Goal: Task Accomplishment & Management: Manage account settings

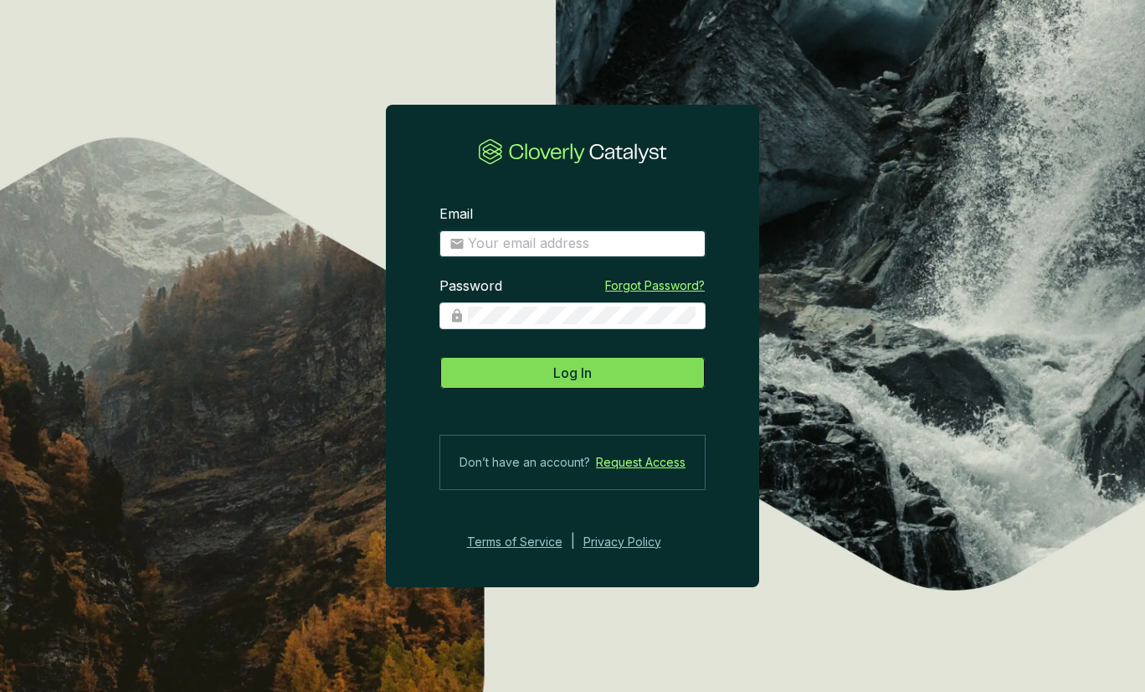
type input "julian@viridioscapital.com"
click at [652, 374] on button "Log In" at bounding box center [573, 372] width 266 height 33
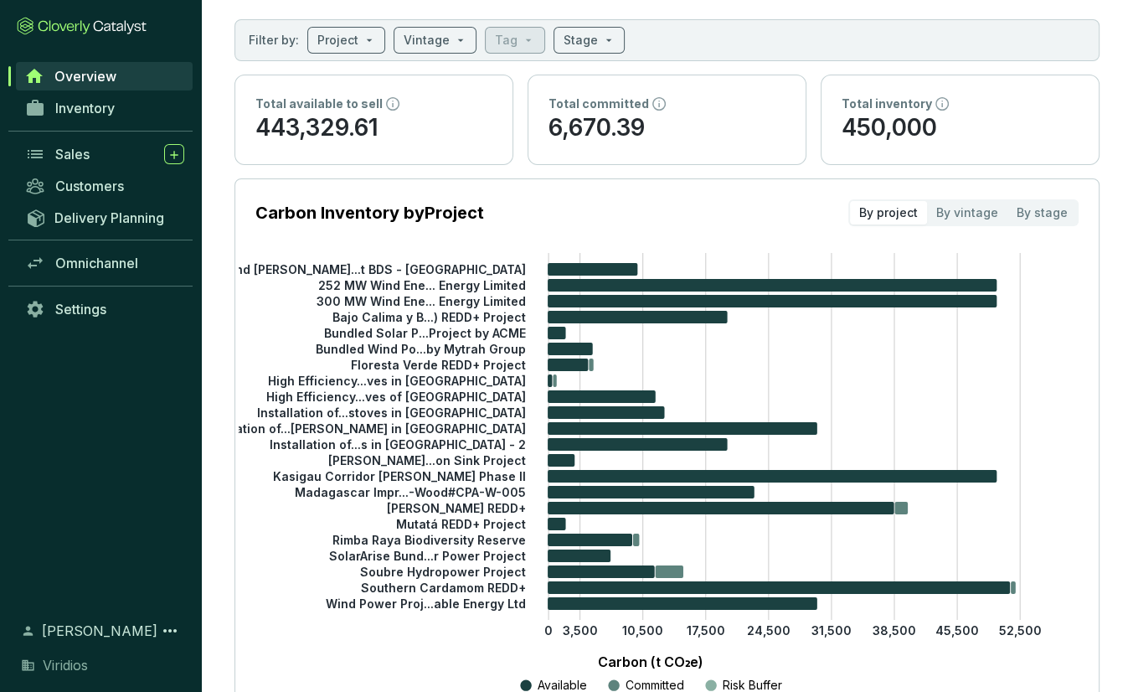
scroll to position [419, 0]
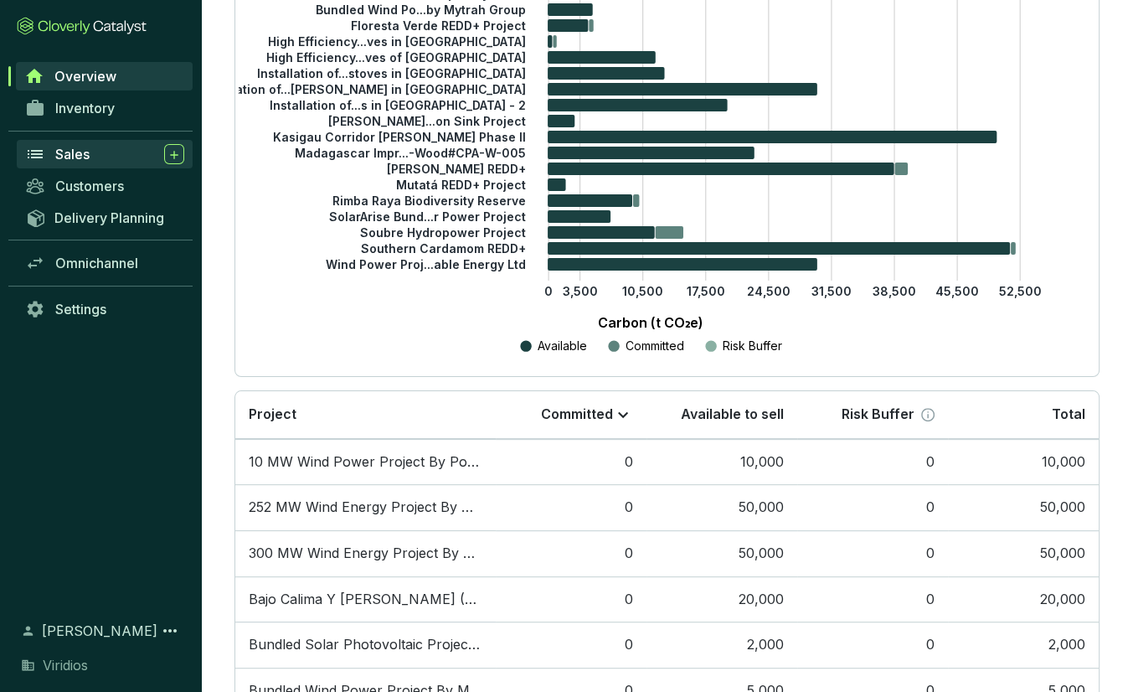
click at [81, 145] on div "Sales" at bounding box center [119, 154] width 129 height 20
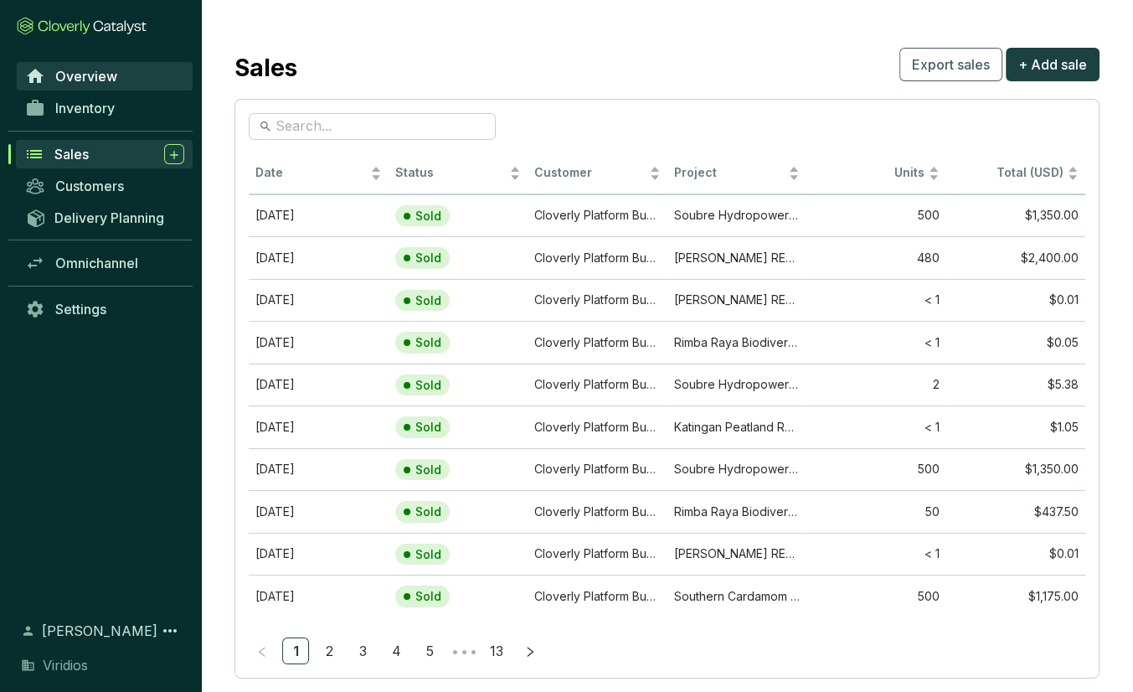
click at [111, 64] on link "Overview" at bounding box center [105, 76] width 176 height 28
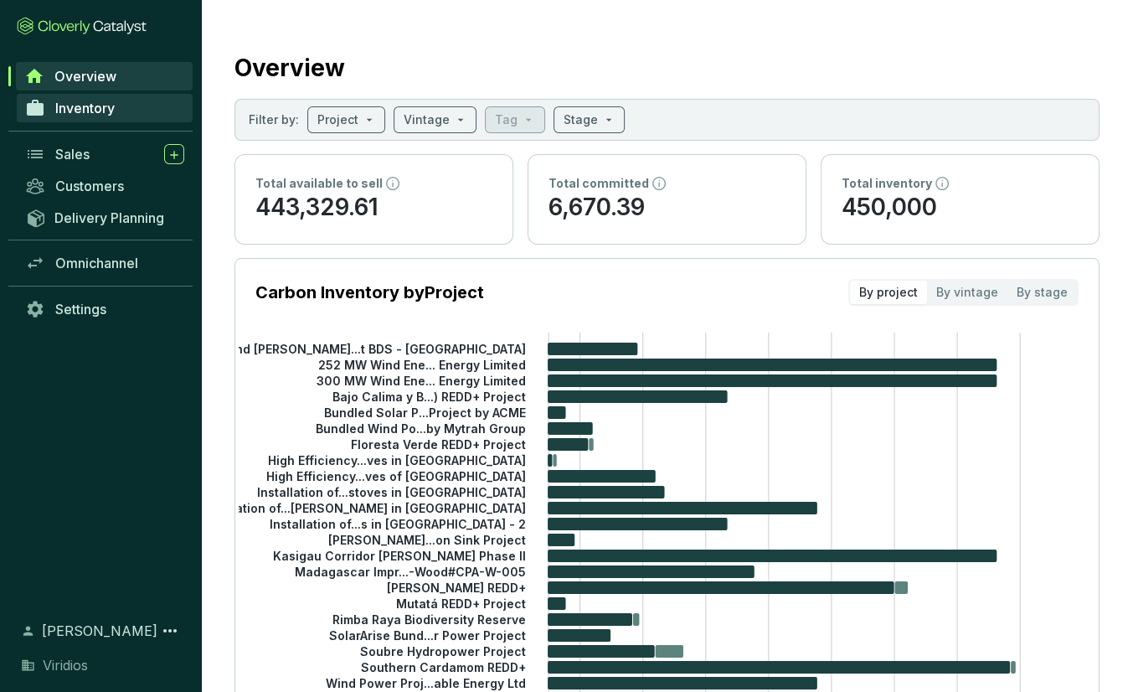
click at [87, 104] on span "Inventory" at bounding box center [84, 108] width 59 height 17
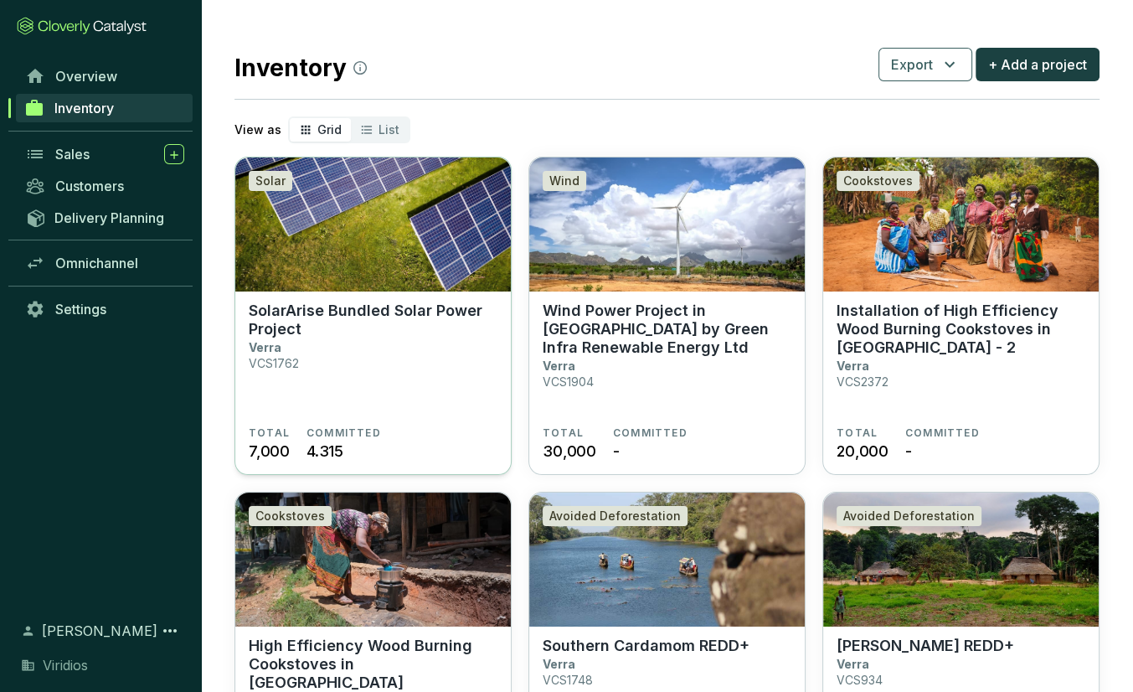
click at [359, 355] on section "SolarArise Bundled Solar Power Project Verra VCS1762" at bounding box center [373, 363] width 249 height 125
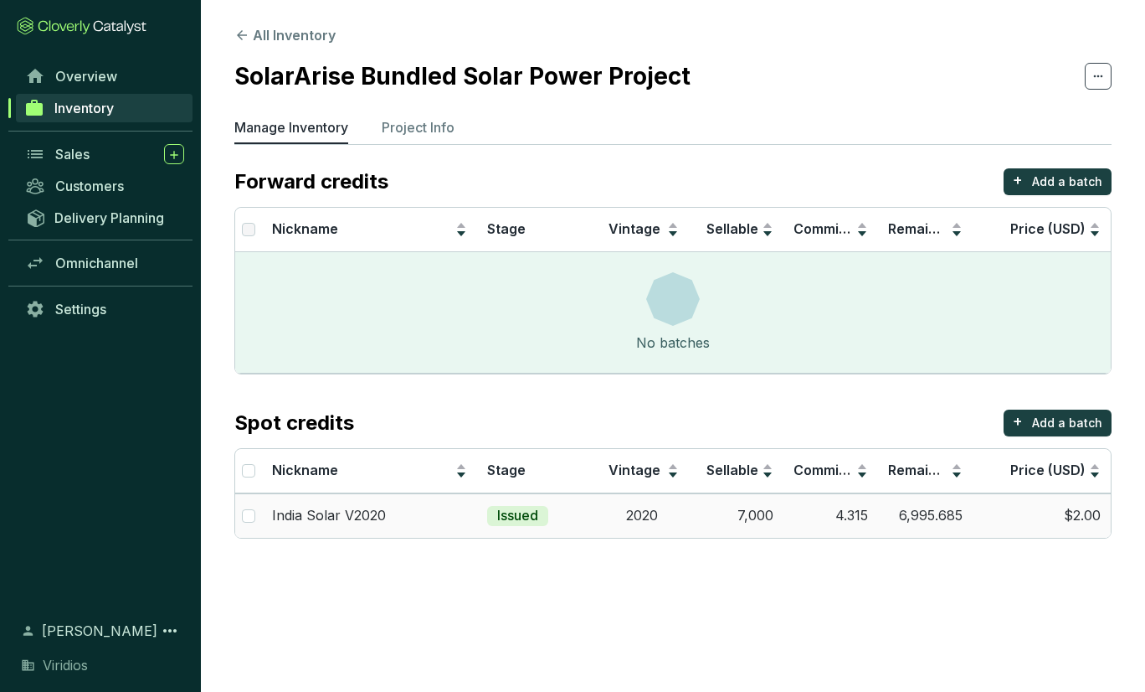
click at [814, 516] on td "4.315" at bounding box center [831, 515] width 95 height 44
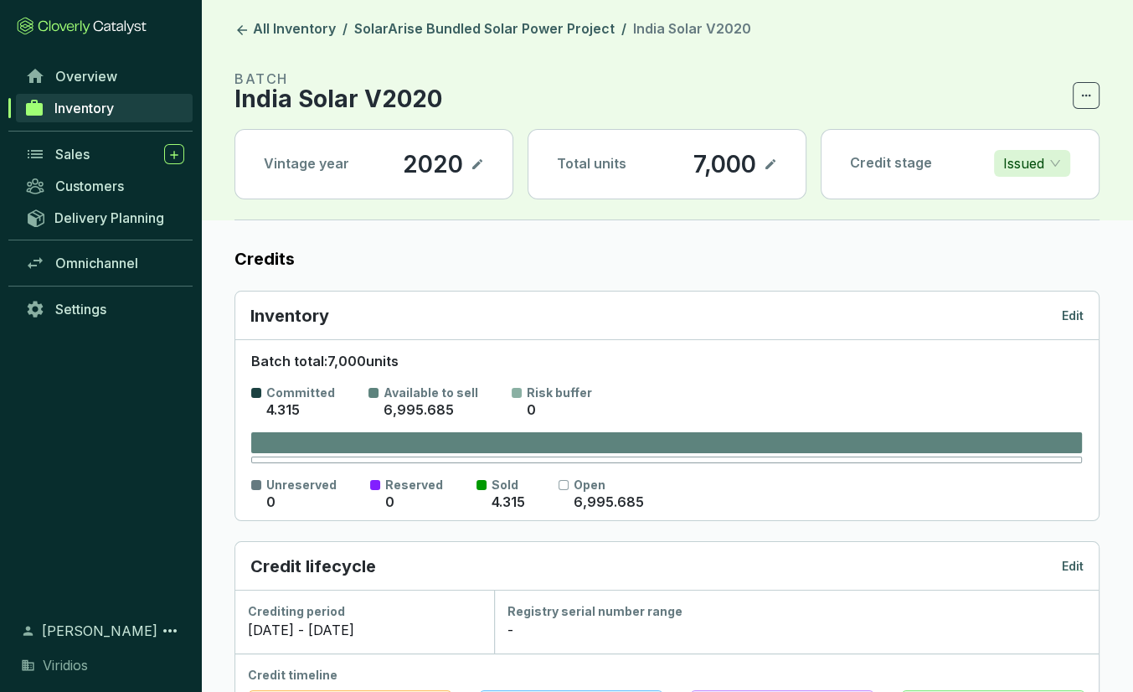
click at [773, 169] on icon at bounding box center [770, 164] width 13 height 20
click at [771, 161] on icon at bounding box center [770, 164] width 13 height 20
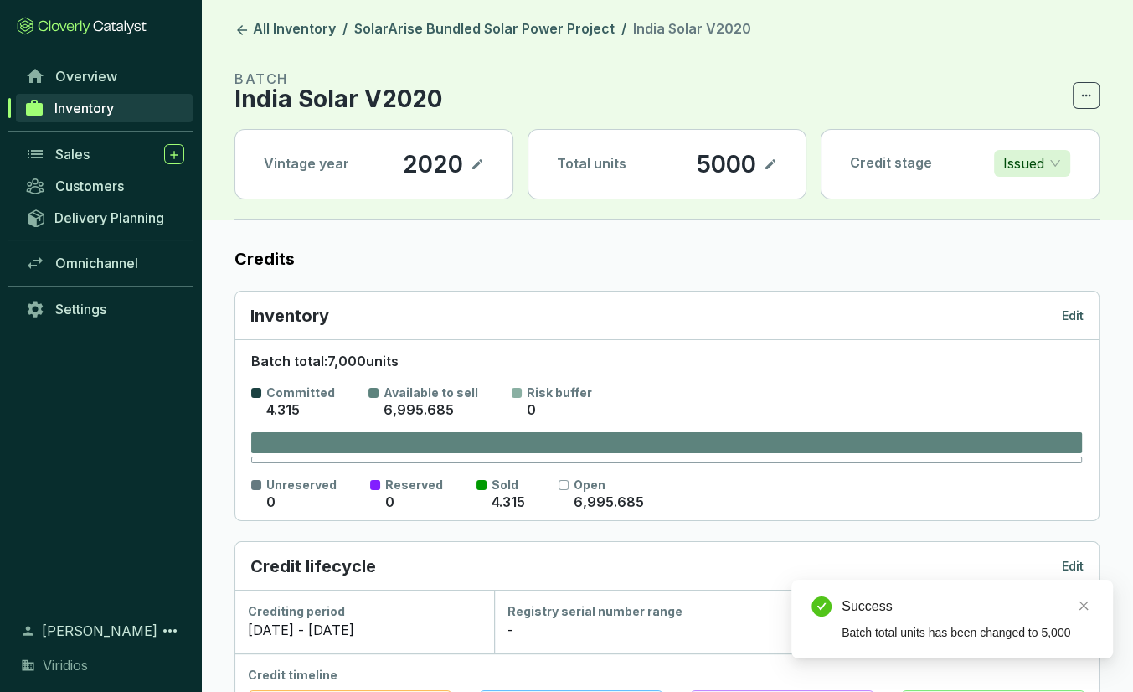
click at [795, 250] on label "Credits" at bounding box center [666, 258] width 865 height 23
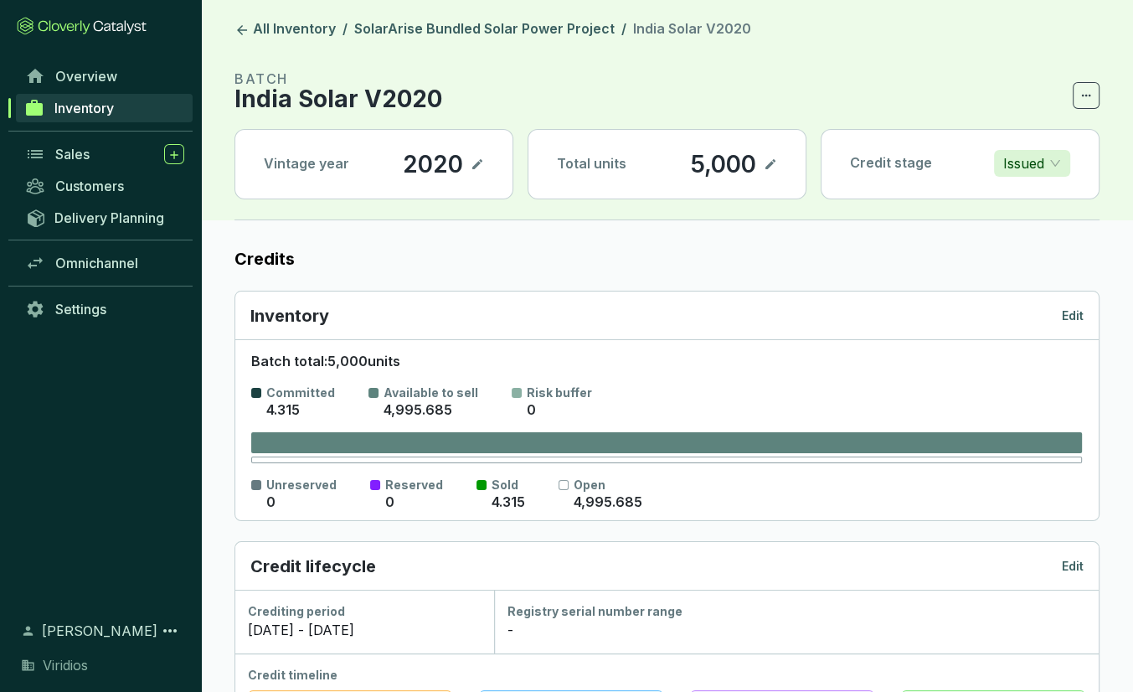
click at [117, 101] on link "Inventory" at bounding box center [104, 108] width 177 height 28
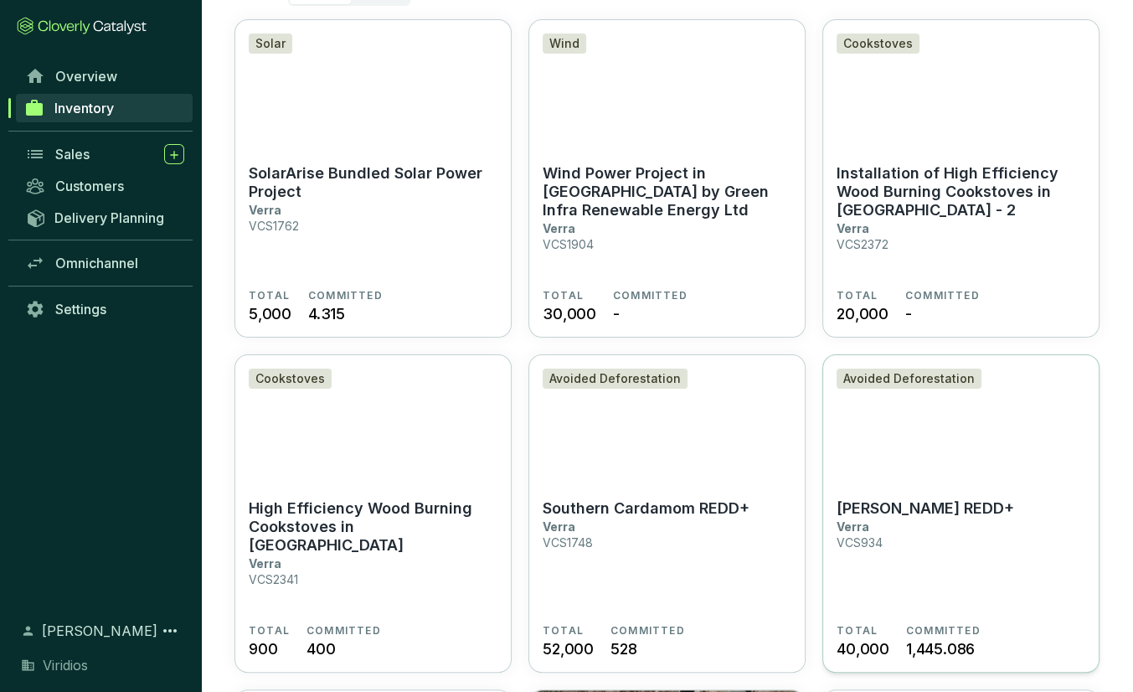
scroll to position [251, 0]
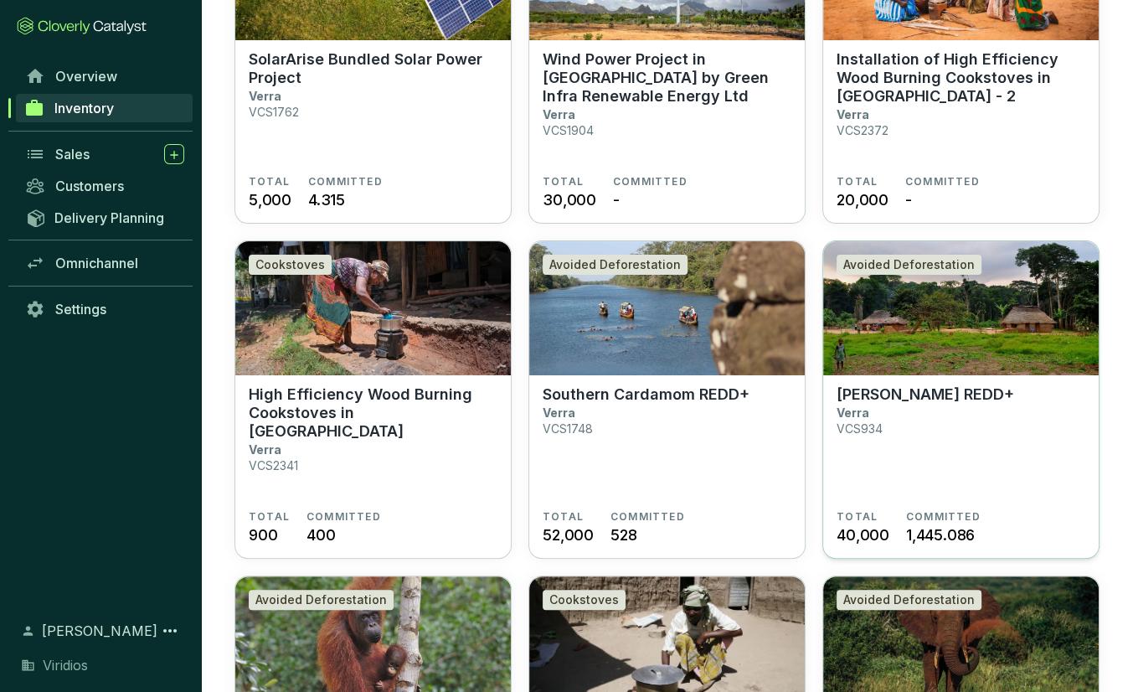
click at [1011, 491] on section "Mai Ndombe REDD+ Verra VCS934" at bounding box center [960, 447] width 249 height 125
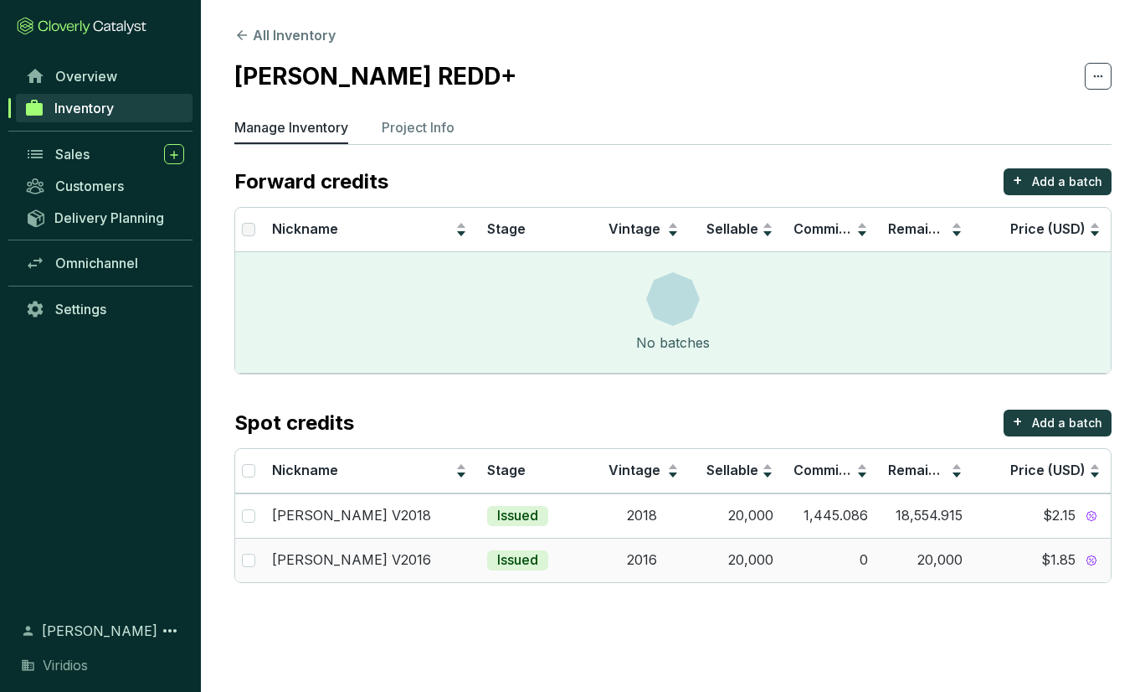
click at [836, 558] on td "0" at bounding box center [831, 560] width 95 height 44
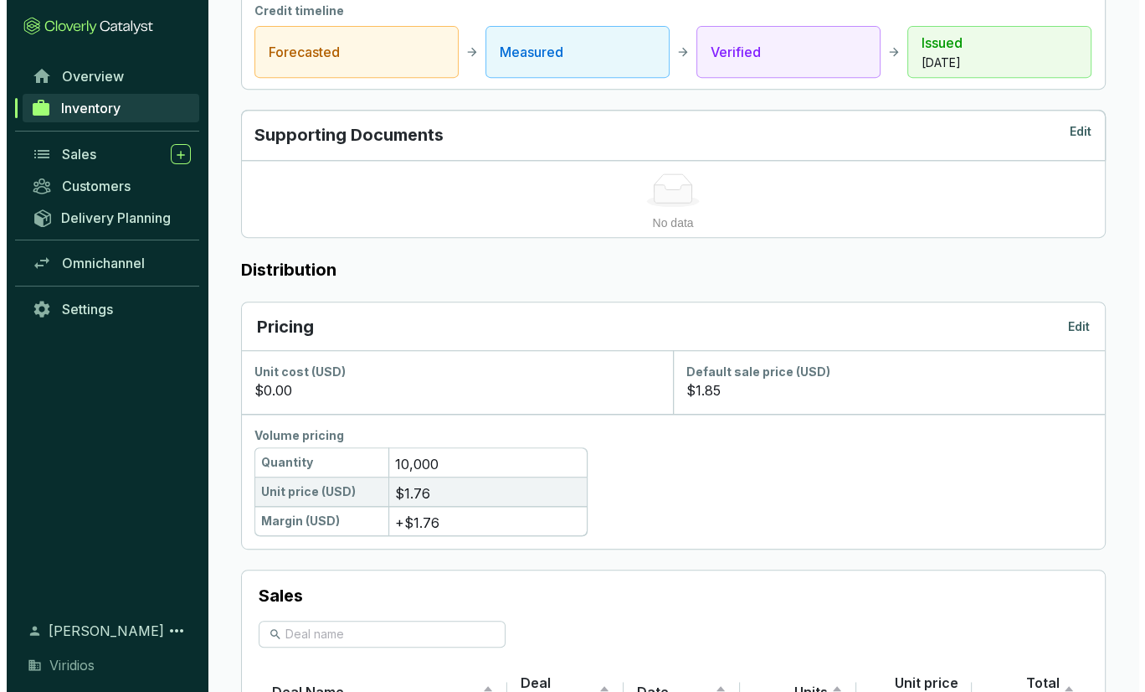
scroll to position [670, 0]
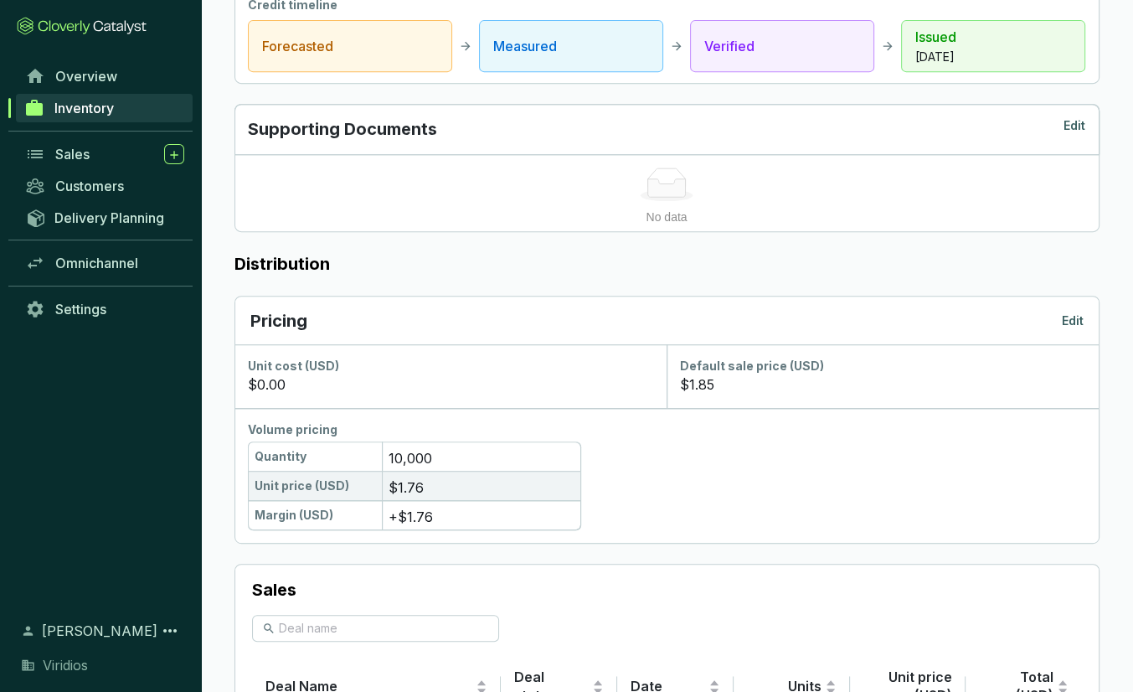
click at [756, 374] on section "$1.85" at bounding box center [882, 384] width 405 height 20
click at [1075, 312] on p "Edit" at bounding box center [1073, 320] width 22 height 17
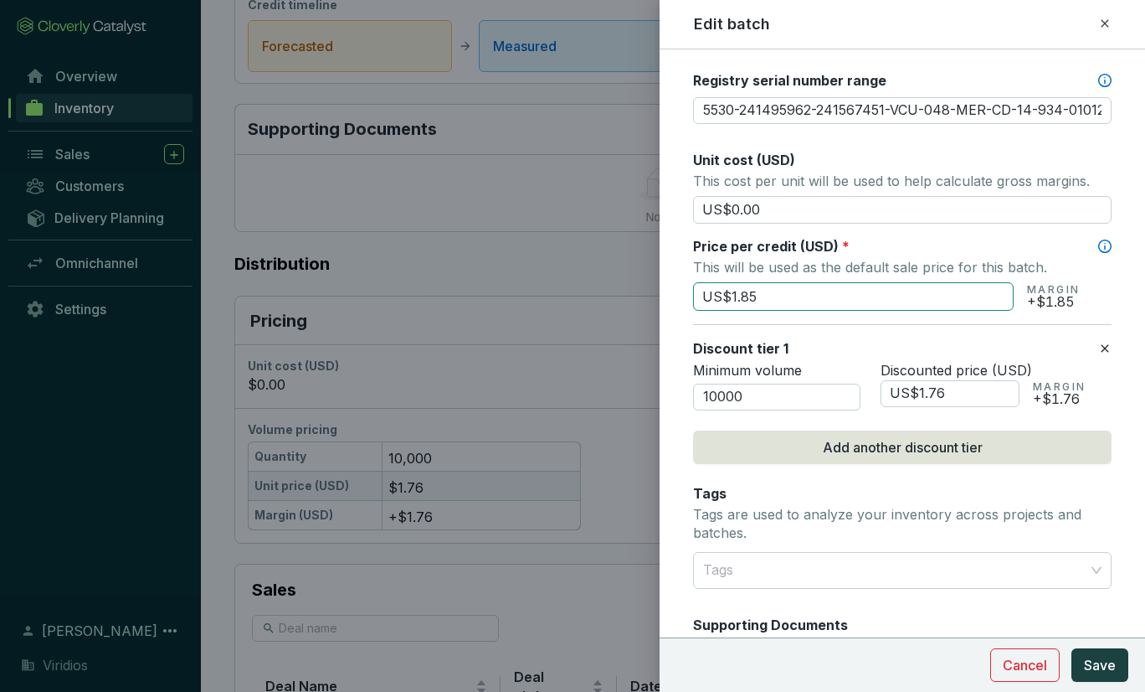
click at [796, 285] on input "US$1.85" at bounding box center [853, 296] width 321 height 28
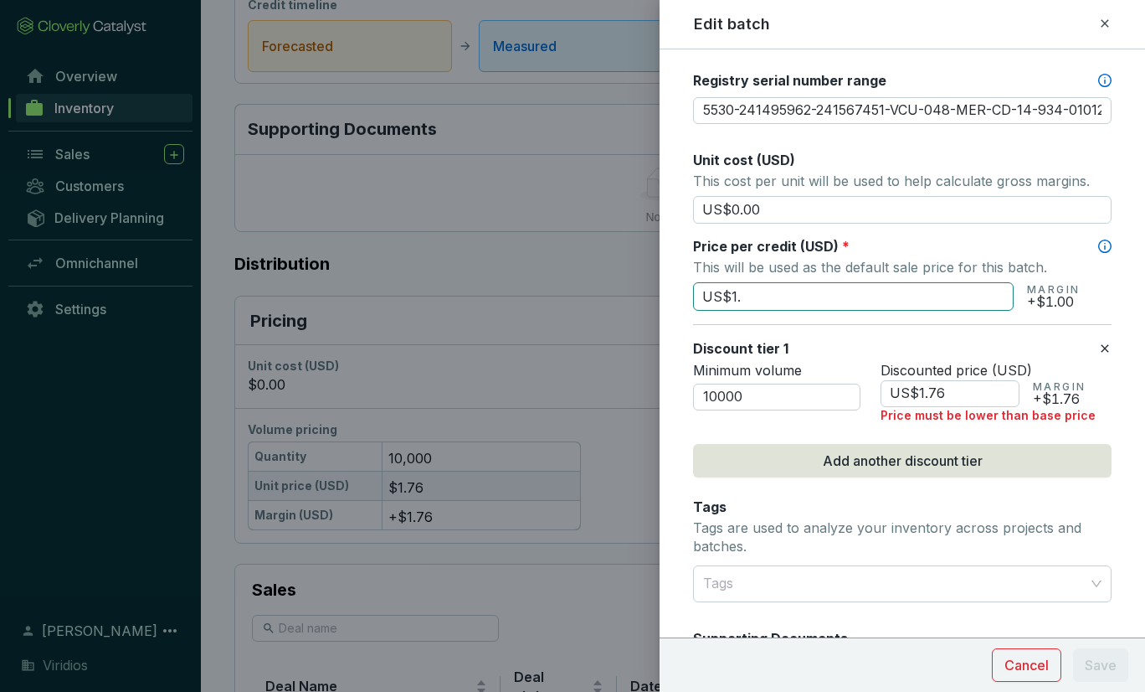
type input "US$1"
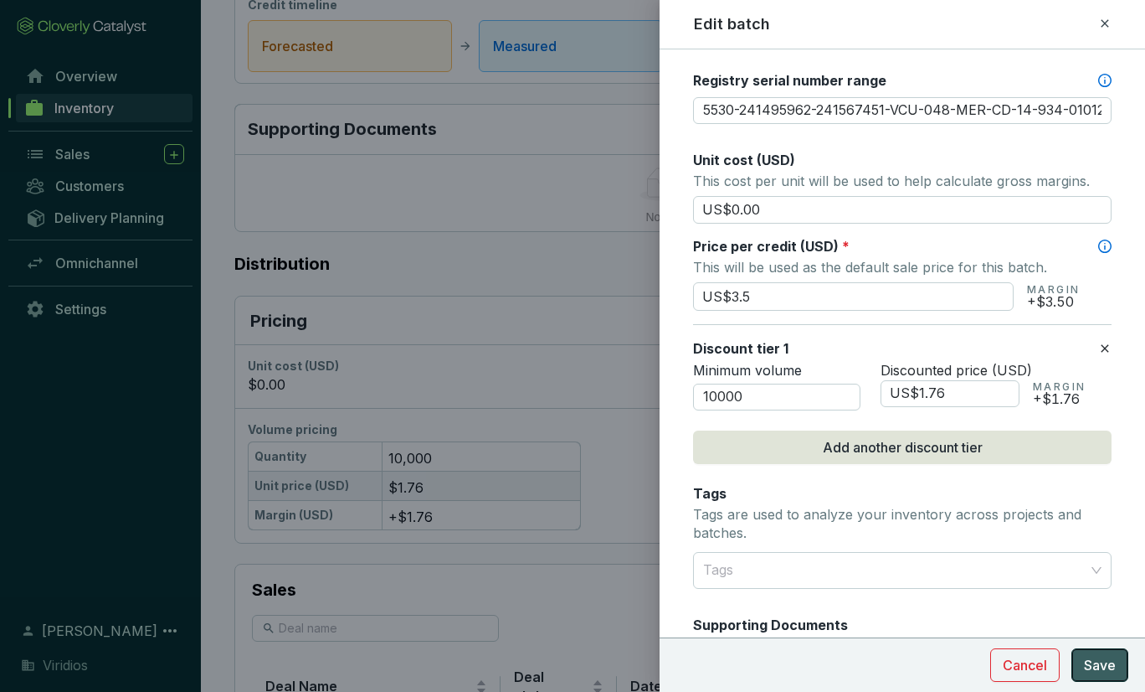
type input "US$3.50"
click at [1108, 657] on span "Save" at bounding box center [1100, 665] width 32 height 20
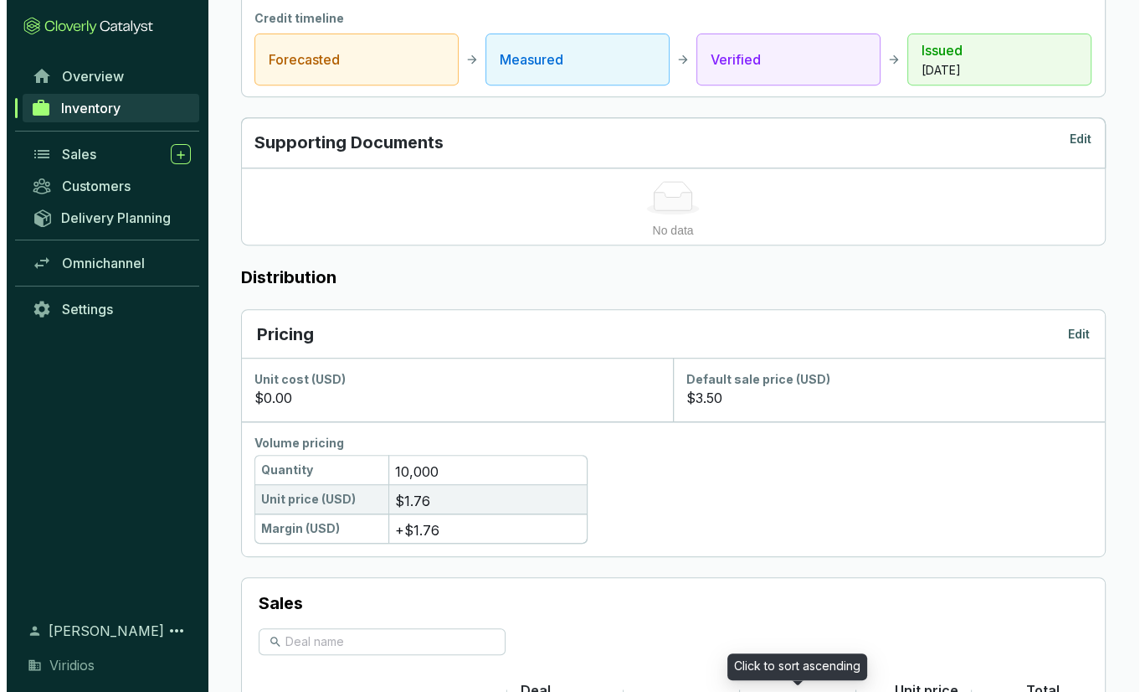
scroll to position [649, 0]
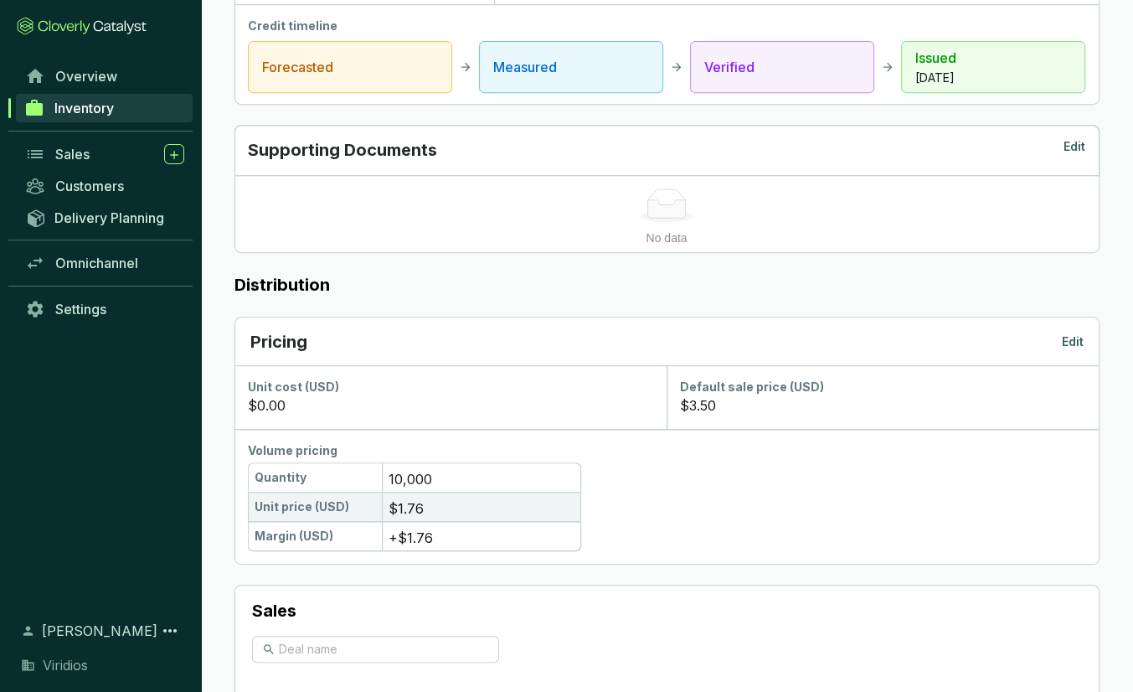
click at [1081, 330] on div "Pricing Edit" at bounding box center [666, 341] width 833 height 23
click at [1072, 333] on p "Edit" at bounding box center [1073, 341] width 22 height 17
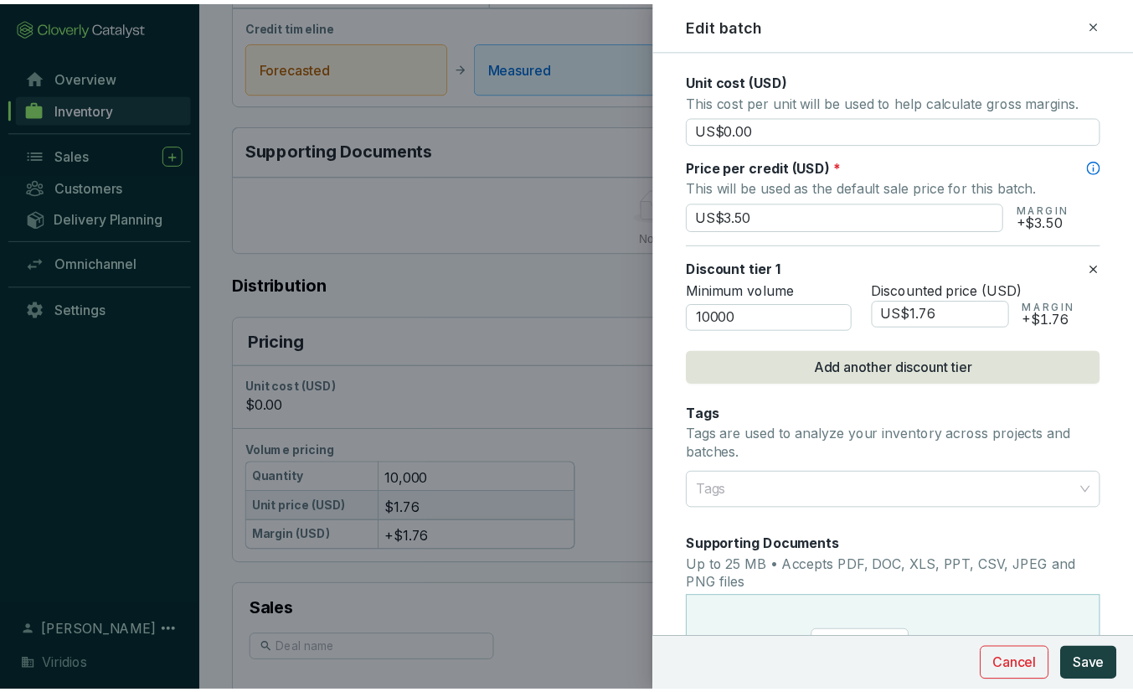
scroll to position [754, 0]
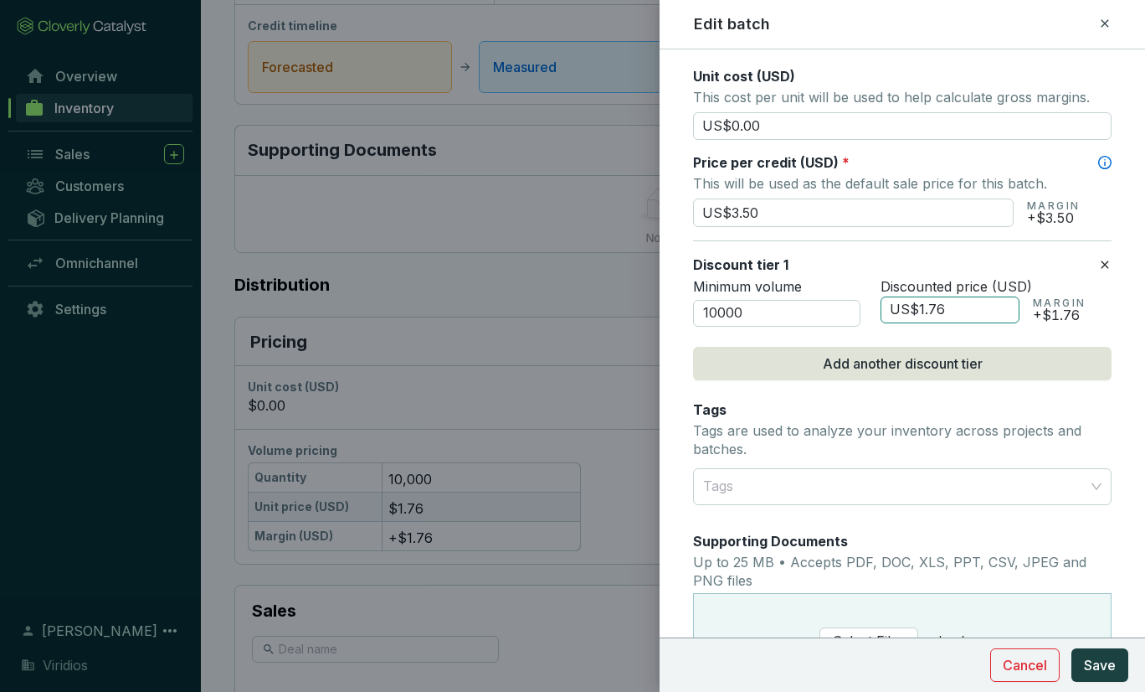
click at [969, 315] on input "US$1.76" at bounding box center [950, 309] width 139 height 27
type input "US$1"
type input "US$3.15"
click at [1043, 261] on div "Discount tier 1" at bounding box center [895, 264] width 405 height 18
click at [1104, 664] on span "Save" at bounding box center [1100, 665] width 32 height 20
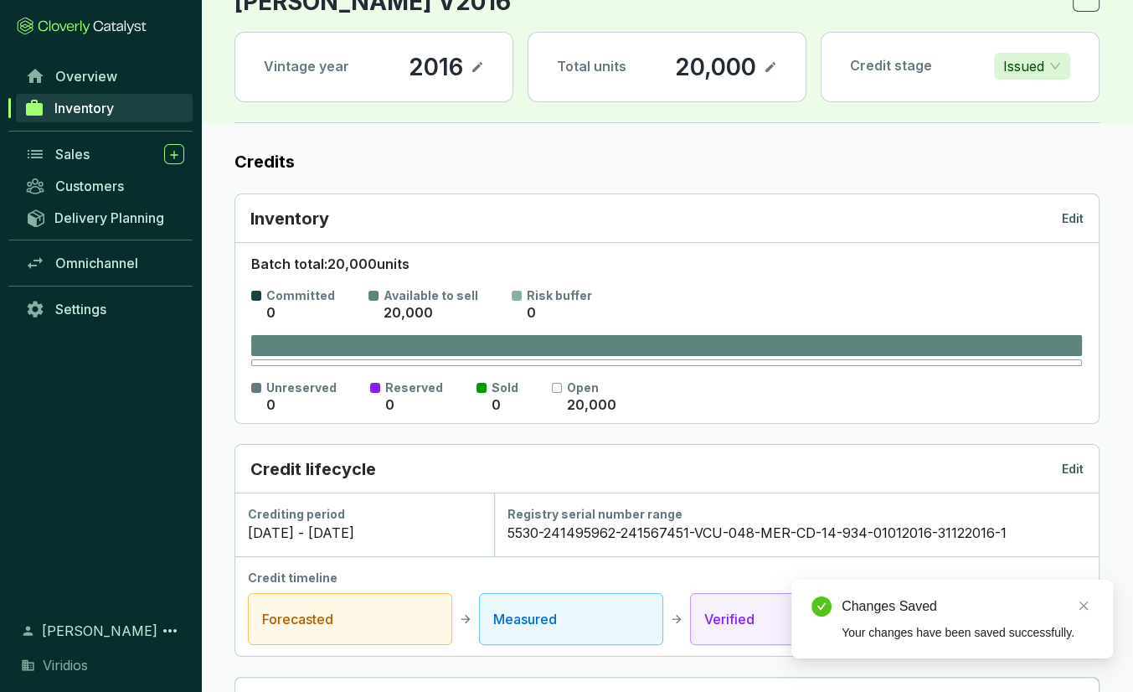
scroll to position [0, 0]
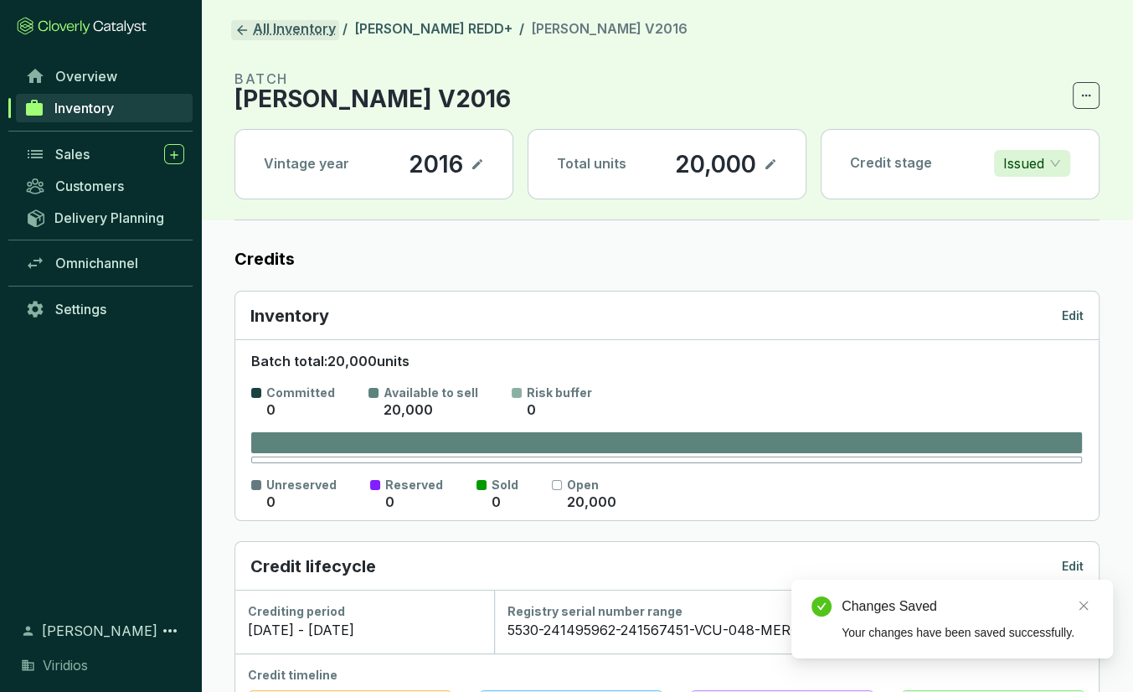
click at [290, 27] on link "All Inventory" at bounding box center [285, 30] width 108 height 20
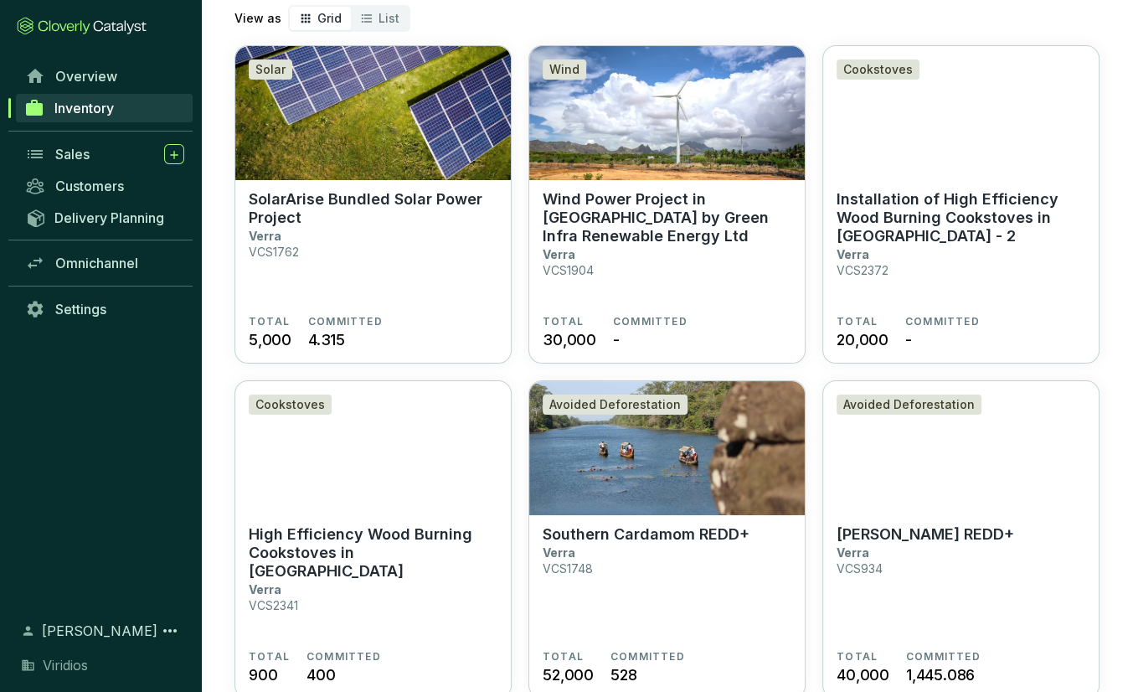
scroll to position [251, 0]
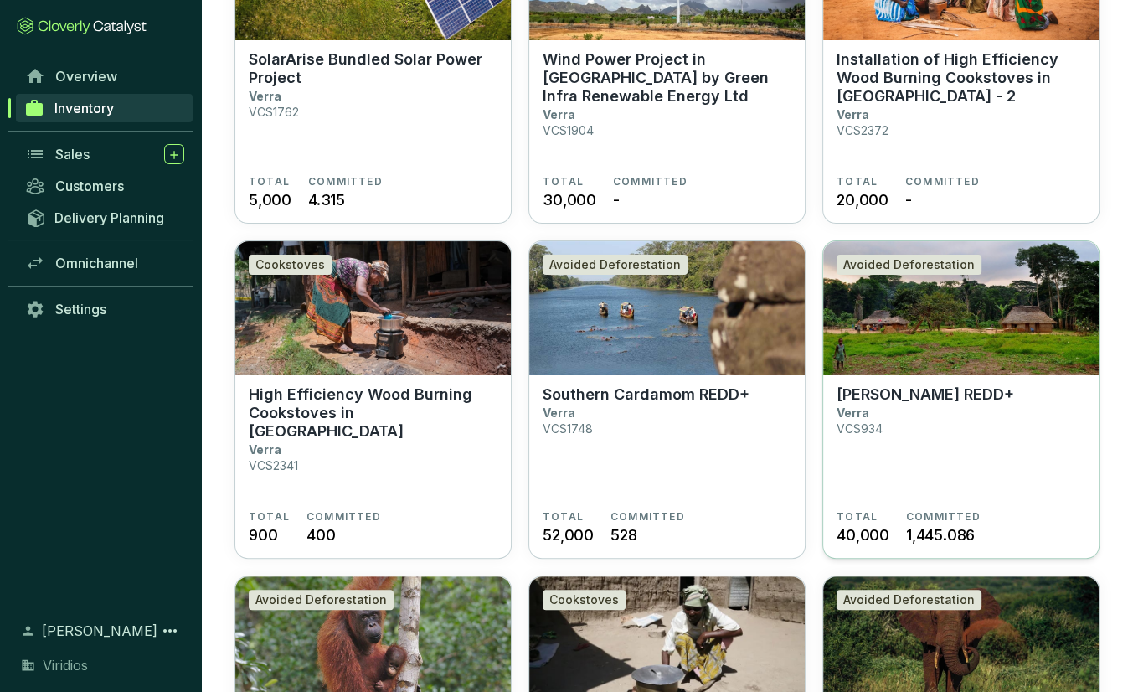
click at [951, 449] on section "Mai Ndombe REDD+ Verra VCS934" at bounding box center [960, 447] width 249 height 125
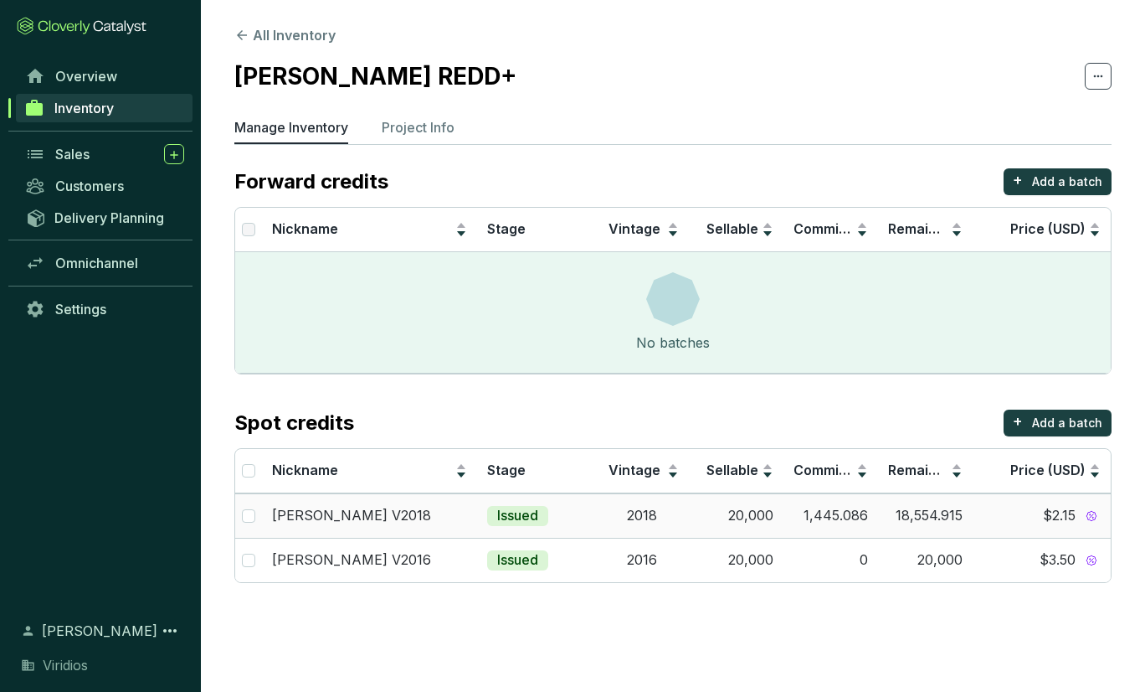
click at [1008, 517] on div "$2.15" at bounding box center [1042, 516] width 118 height 18
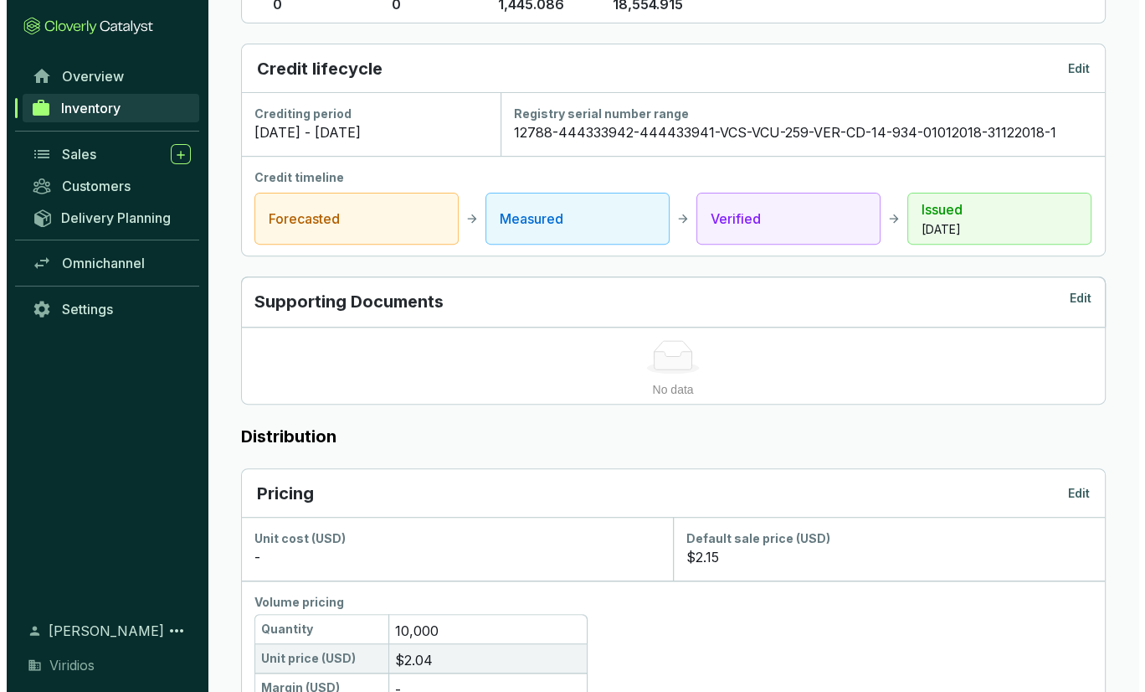
scroll to position [502, 0]
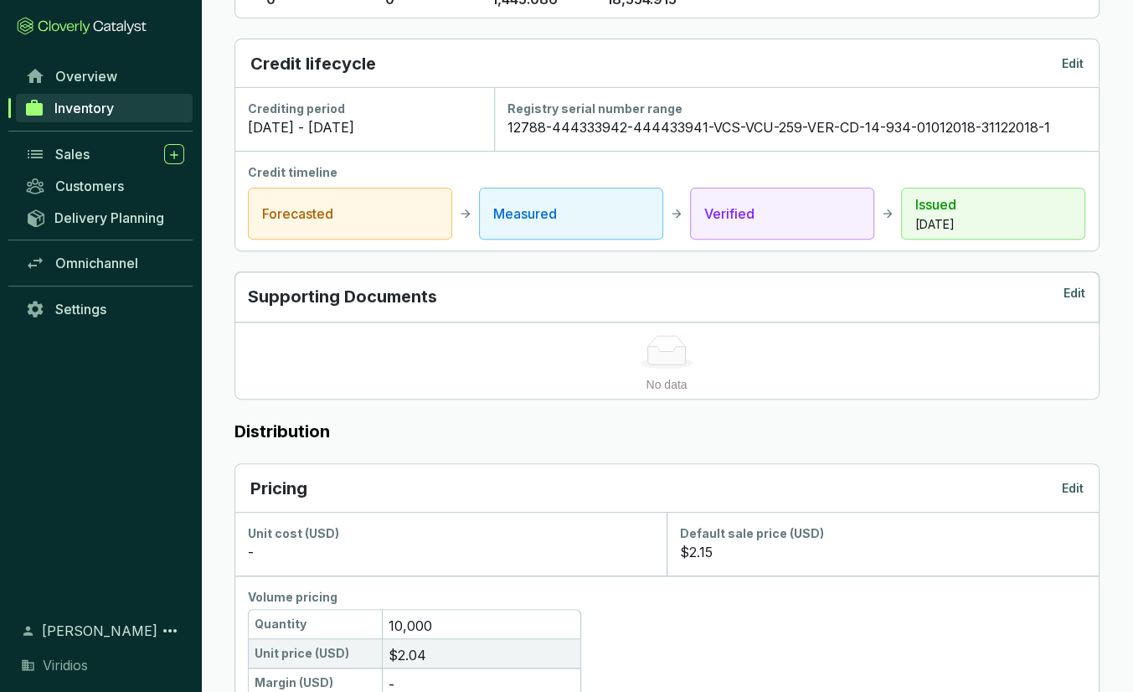
click at [1063, 482] on p "Edit" at bounding box center [1073, 488] width 22 height 17
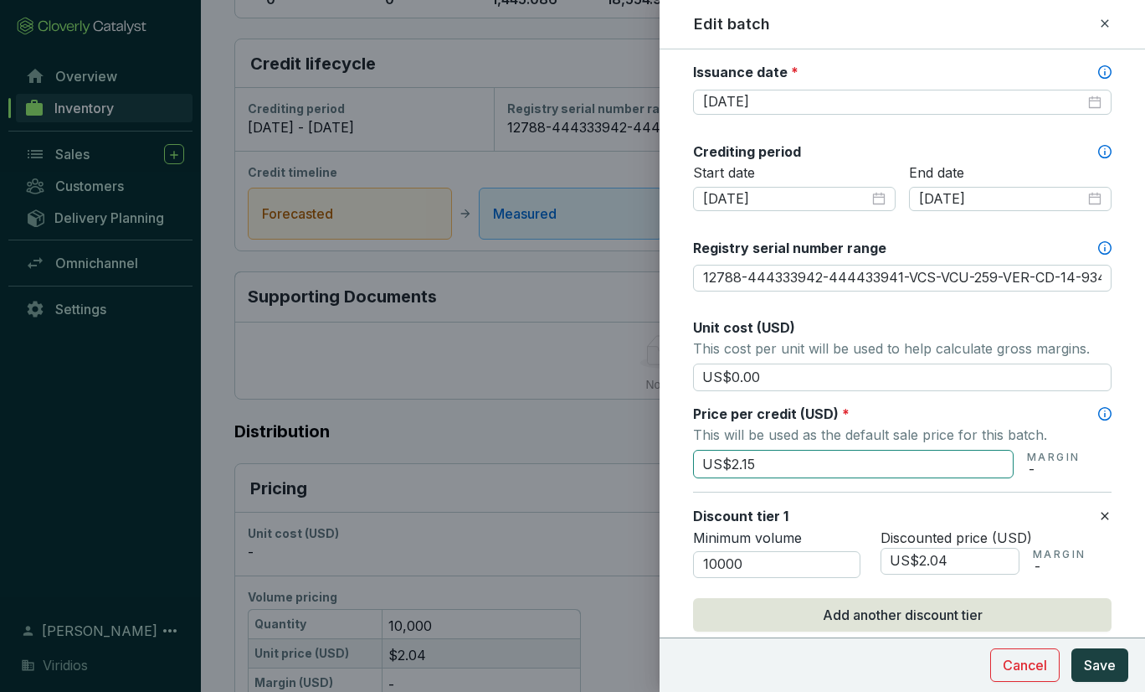
click at [780, 450] on input "US$2.15" at bounding box center [853, 464] width 321 height 28
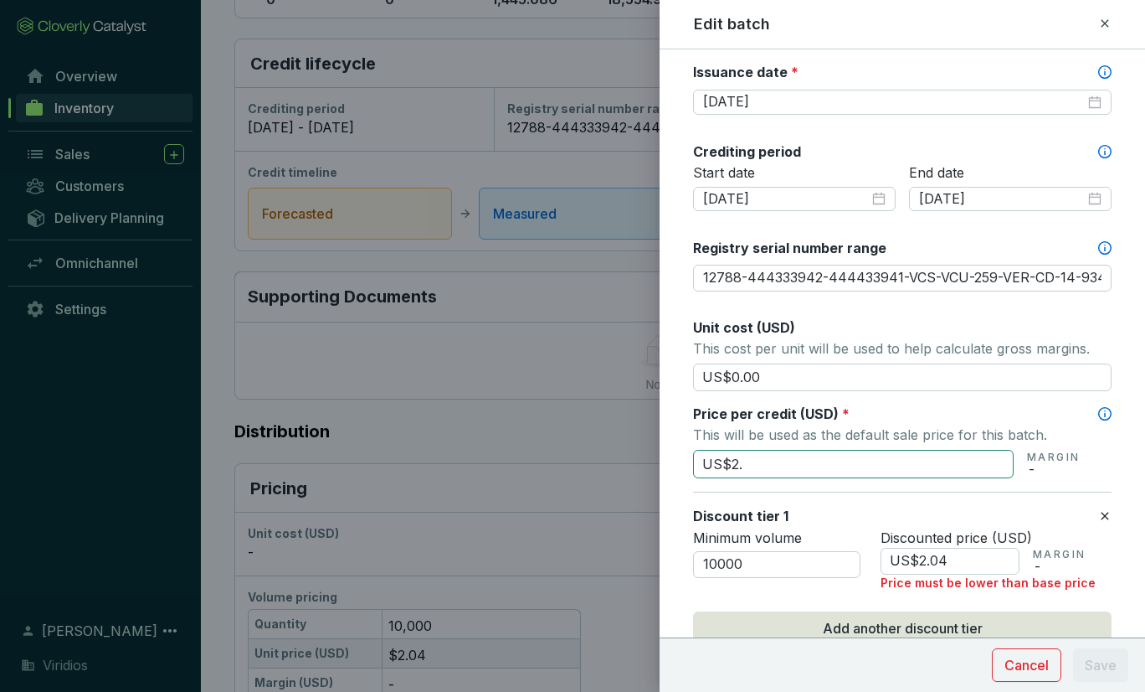
type input "US$2"
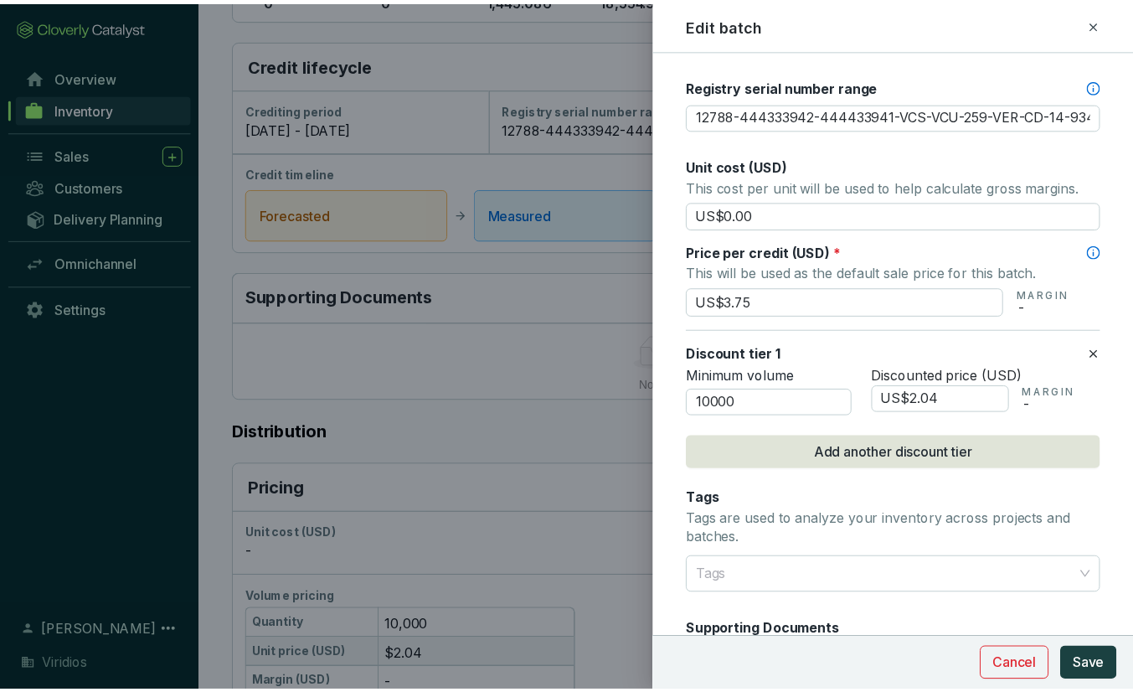
scroll to position [670, 0]
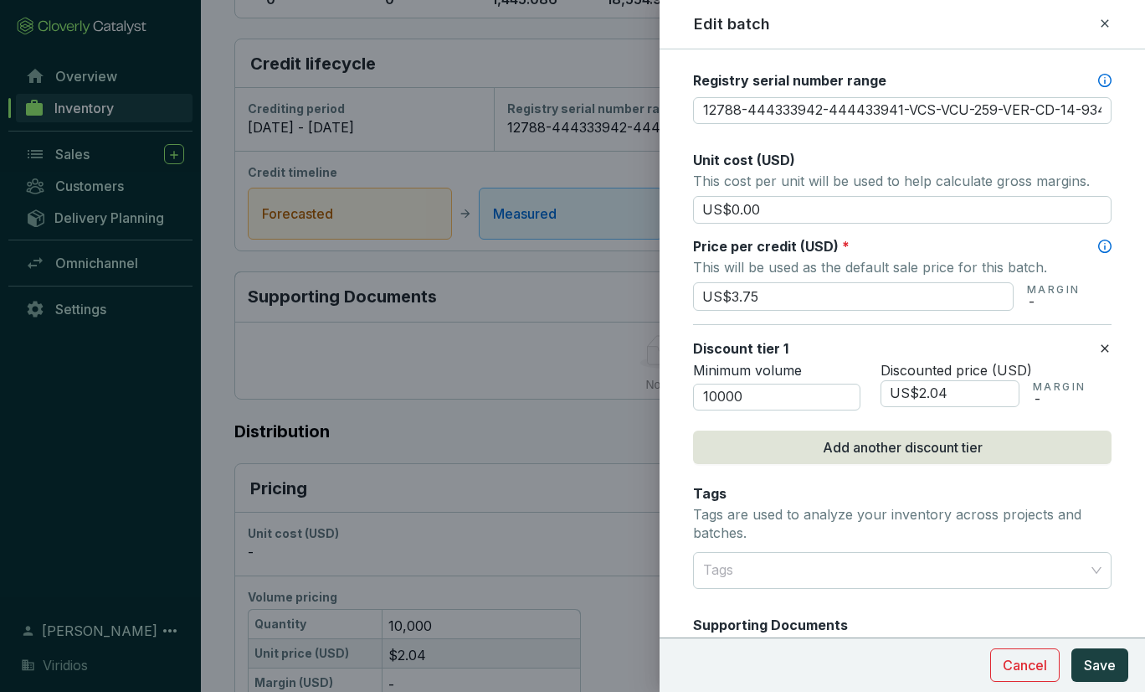
type input "US$3.75"
click at [962, 388] on input "US$2.04" at bounding box center [950, 393] width 139 height 27
type input "US$2"
click at [1098, 404] on form "Batch name * This is the internal name that will be used throughout Catalyst. M…" at bounding box center [903, 202] width 486 height 1604
click at [951, 393] on input "US$3.37" at bounding box center [950, 393] width 139 height 27
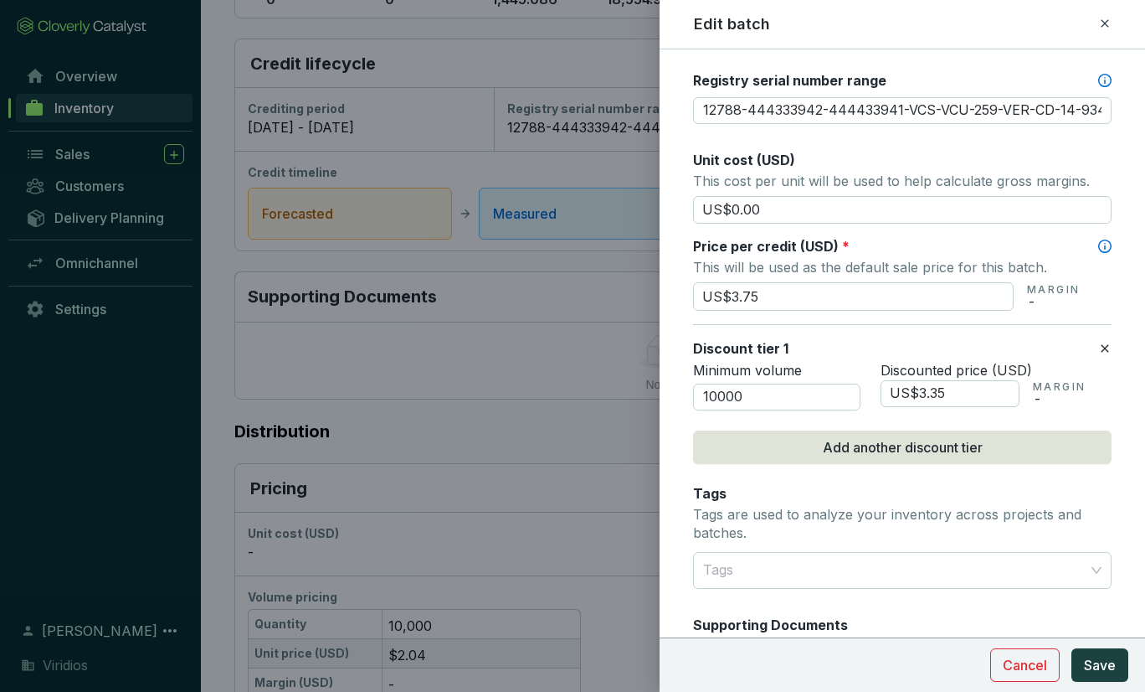
type input "US$3.35"
click at [1088, 662] on span "Save" at bounding box center [1100, 665] width 32 height 20
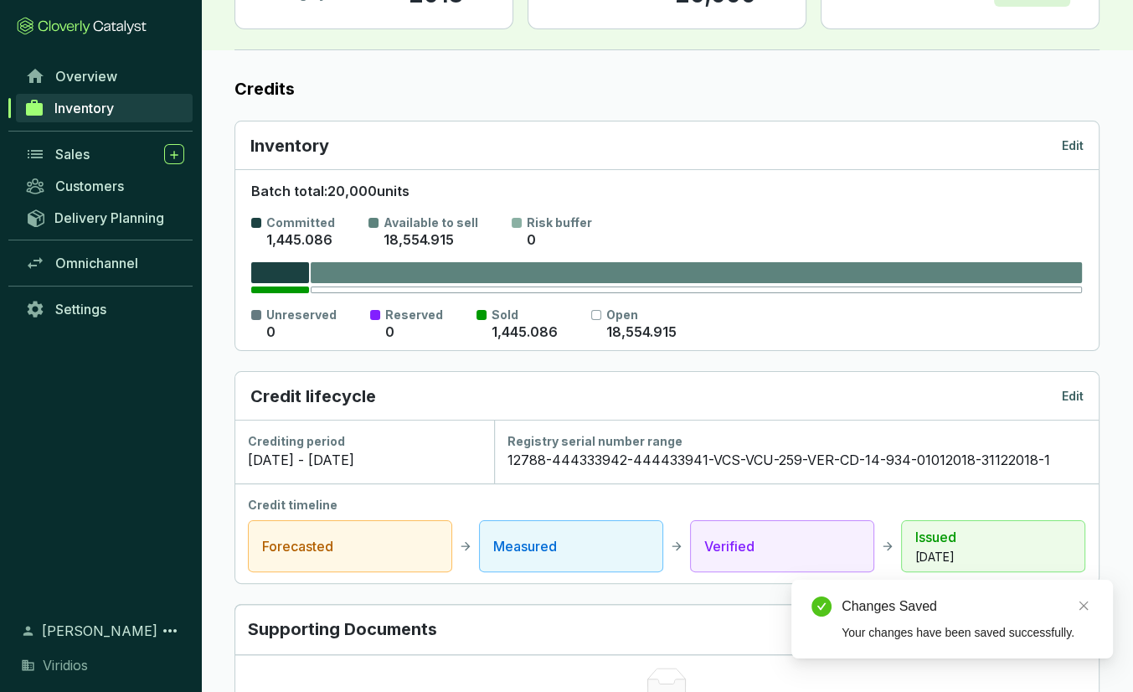
scroll to position [0, 0]
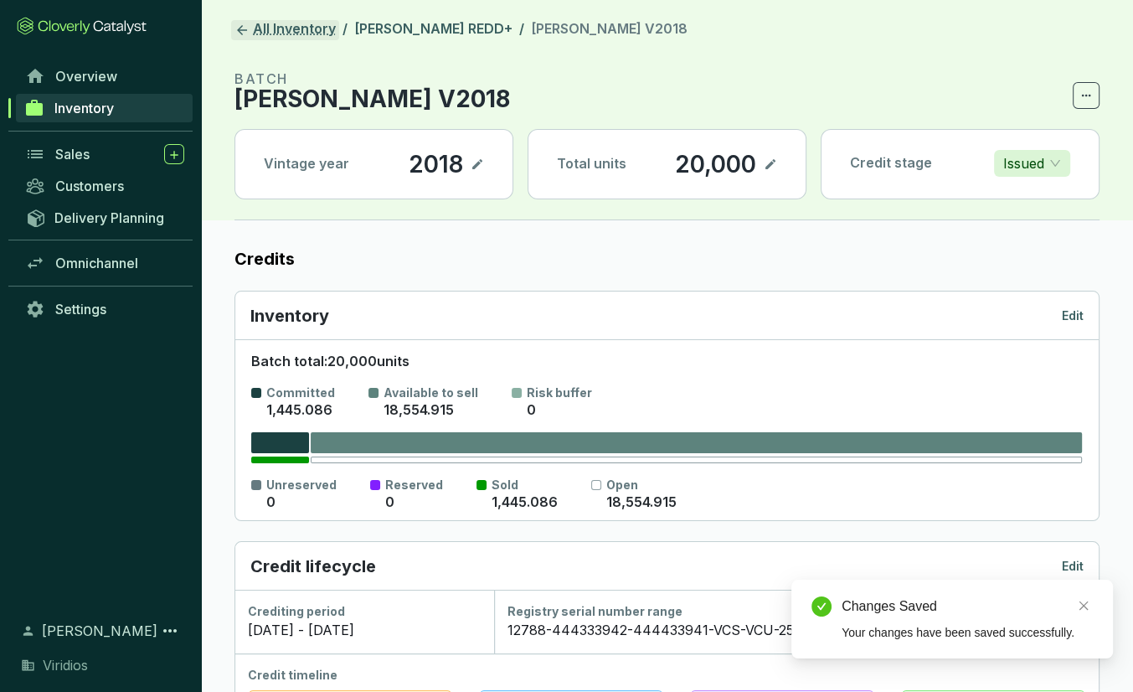
click at [278, 20] on link "All Inventory" at bounding box center [285, 30] width 108 height 20
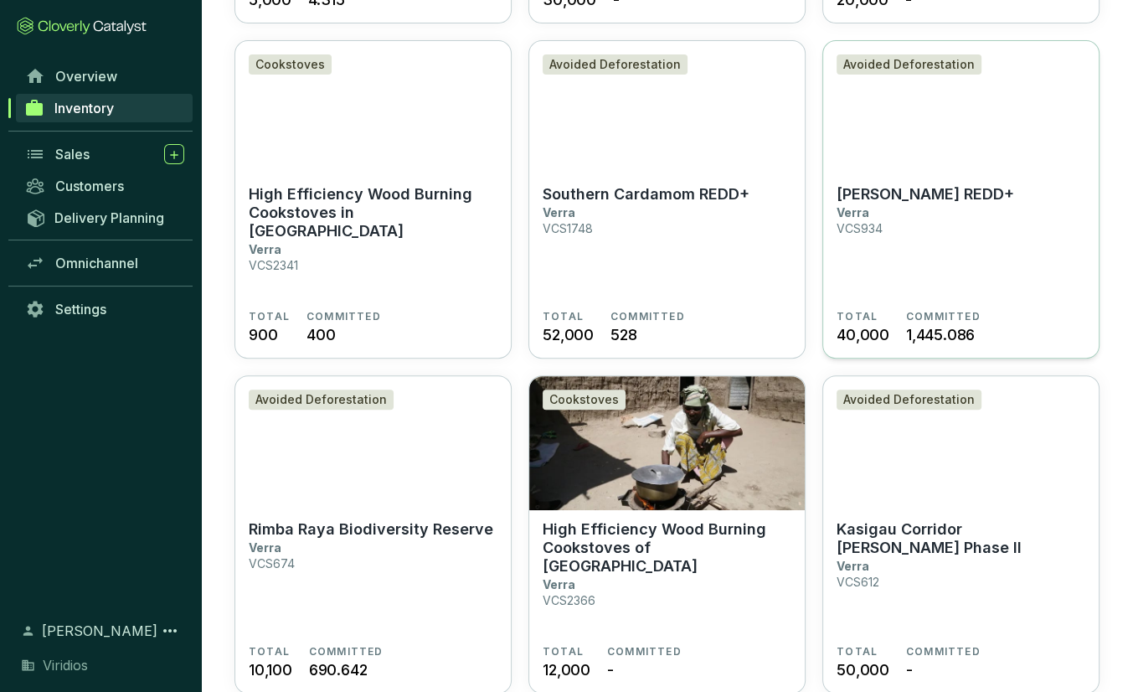
scroll to position [502, 0]
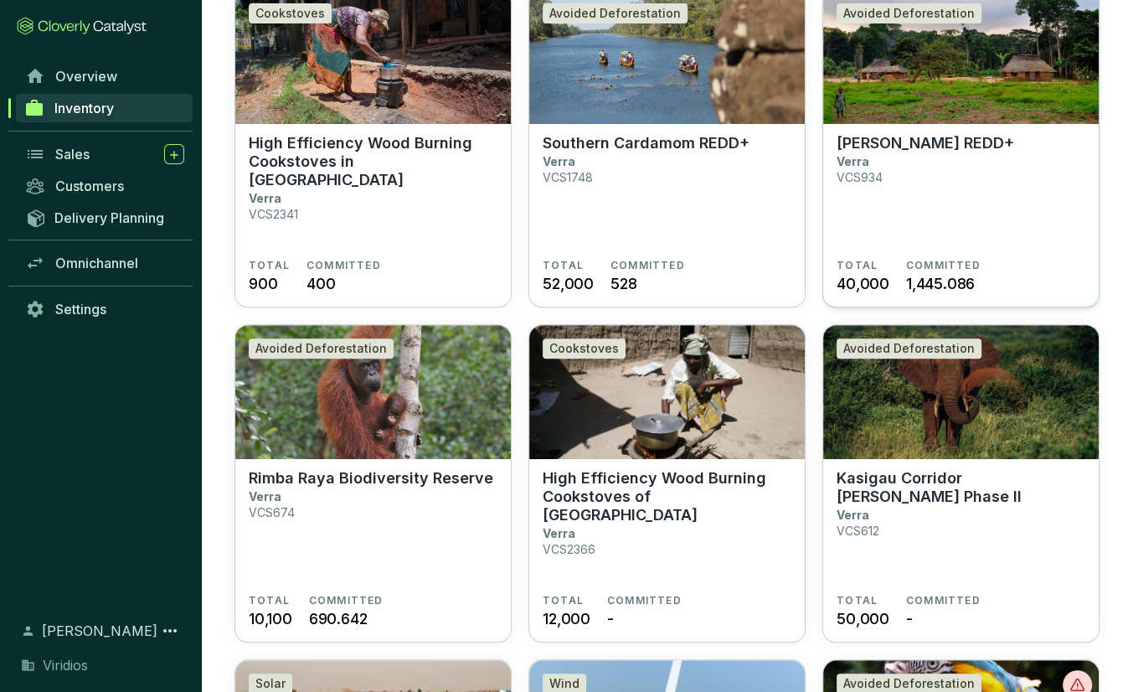
click at [915, 214] on section "[PERSON_NAME] REDD+ Verra VCS934" at bounding box center [960, 196] width 249 height 125
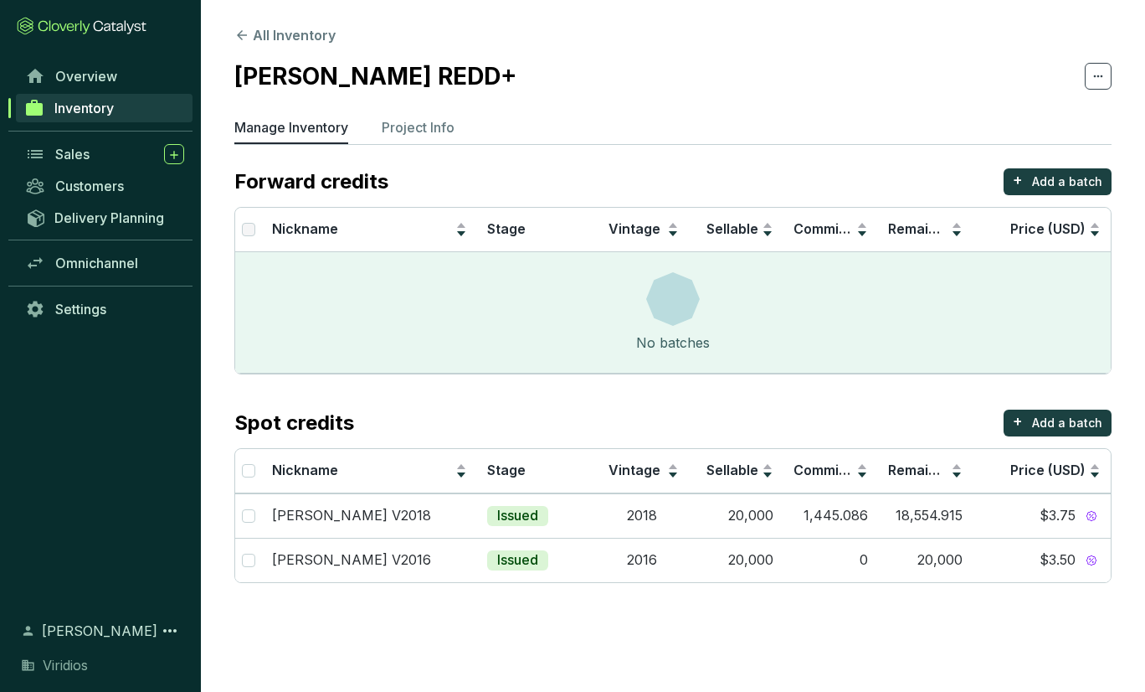
click at [745, 644] on section "All Inventory [PERSON_NAME] REDD+ Manage Inventory Project Info Forward credits…" at bounding box center [572, 346] width 1145 height 692
click at [291, 40] on button "All Inventory" at bounding box center [284, 35] width 101 height 20
